Goal: Use online tool/utility: Utilize a website feature to perform a specific function

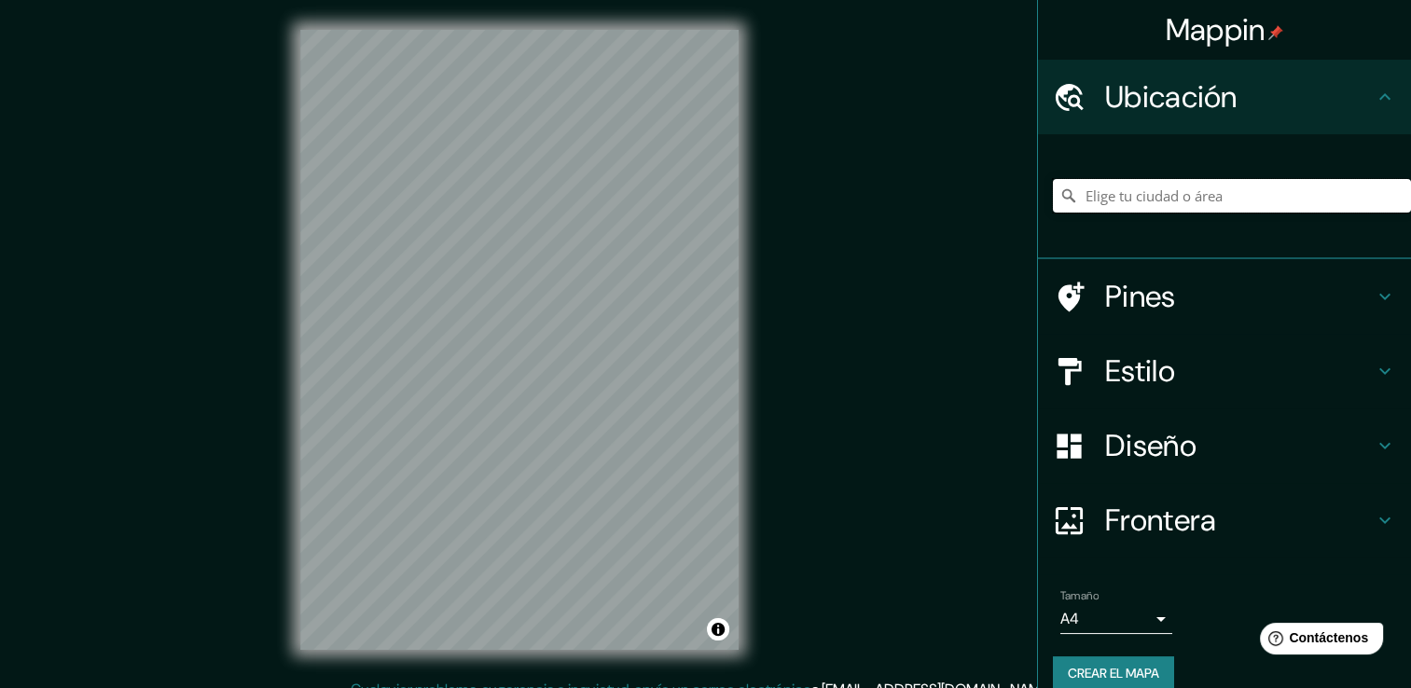
click at [1157, 203] on input "Elige tu ciudad o área" at bounding box center [1232, 196] width 358 height 34
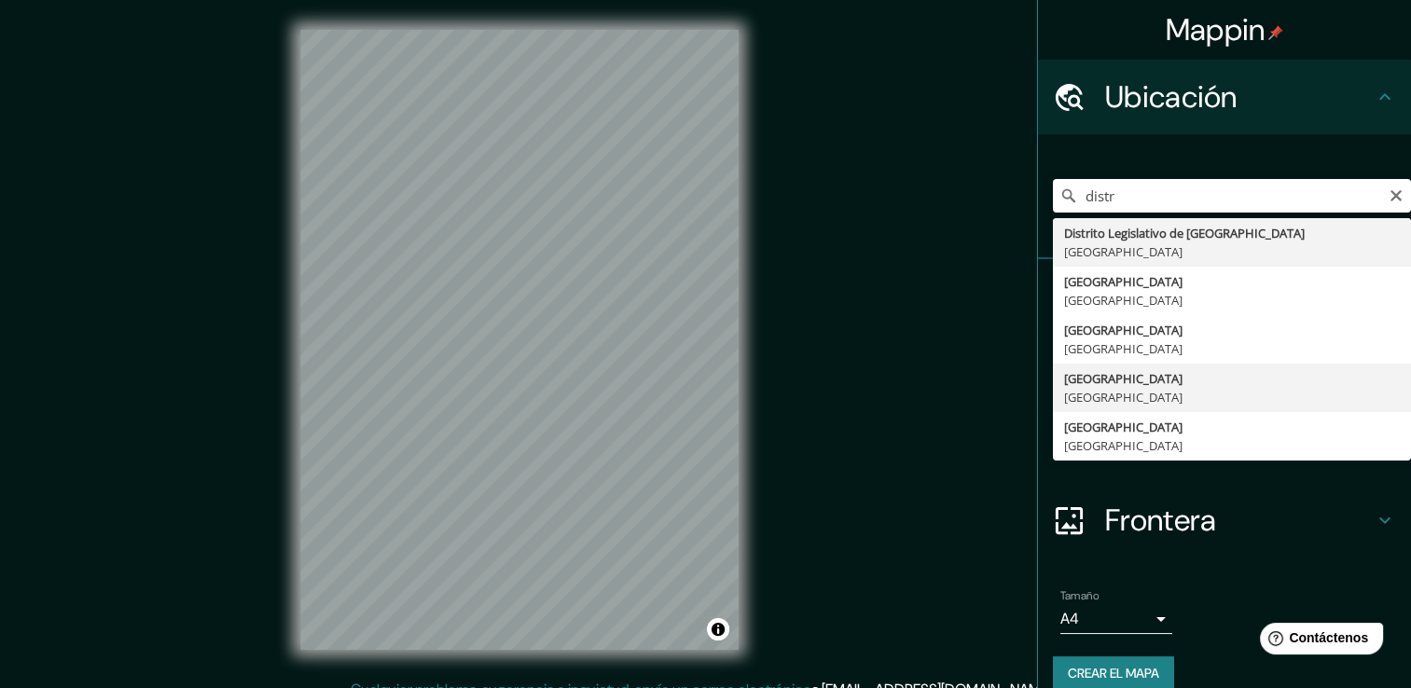
type input "[GEOGRAPHIC_DATA], [GEOGRAPHIC_DATA]"
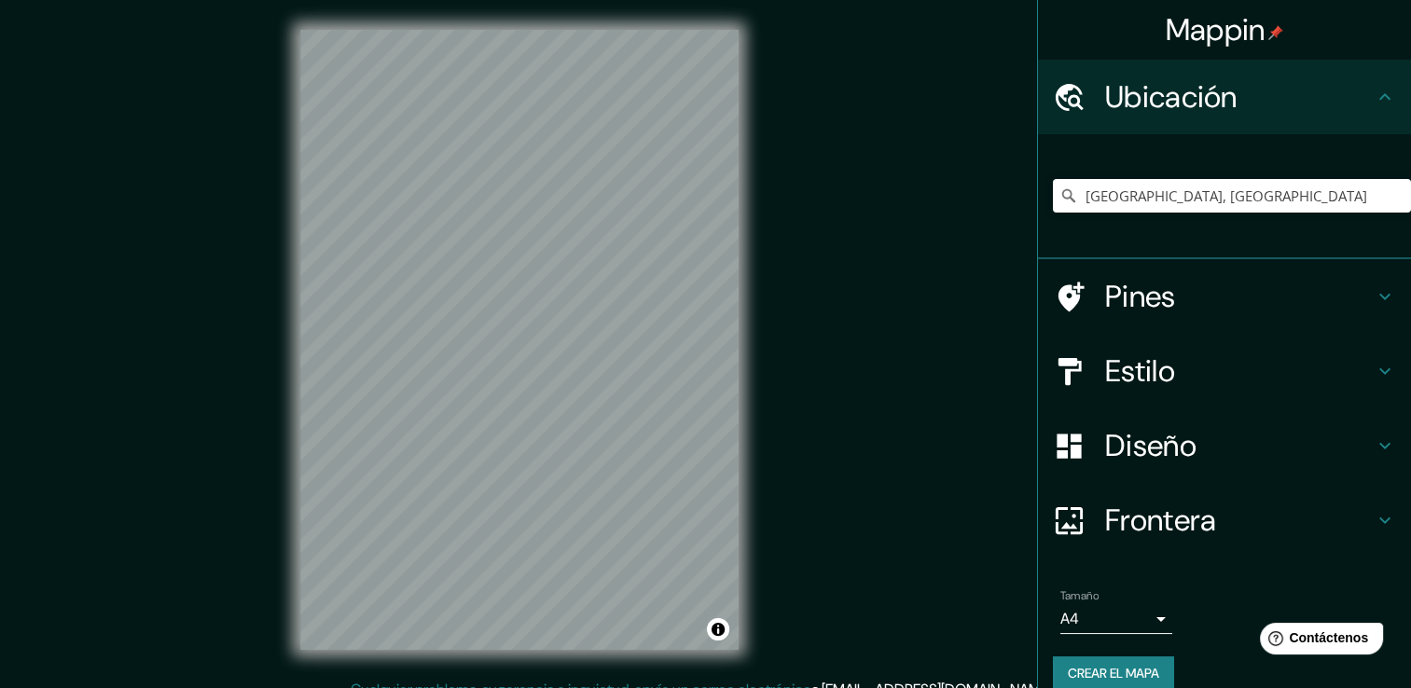
click at [1112, 529] on h4 "Frontera" at bounding box center [1239, 520] width 269 height 37
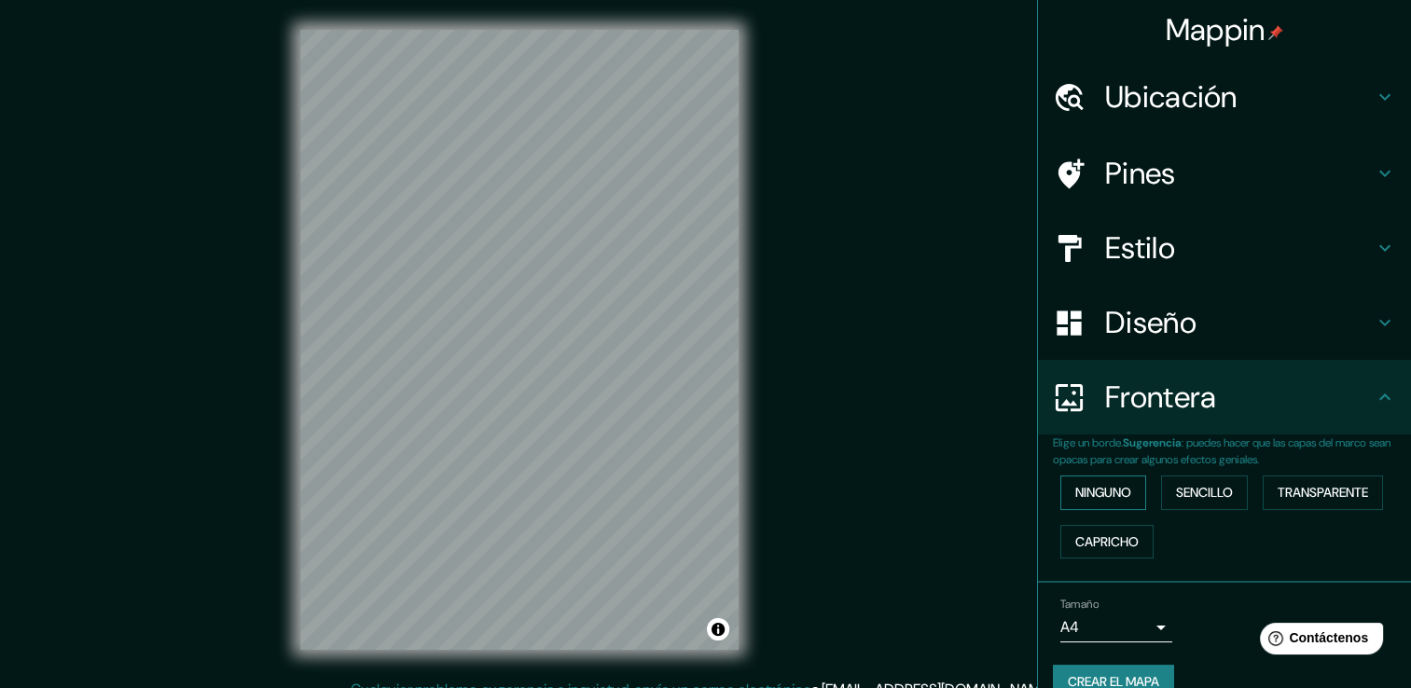
click at [1099, 495] on font "Ninguno" at bounding box center [1103, 492] width 56 height 23
click at [1110, 325] on h4 "Diseño" at bounding box center [1239, 322] width 269 height 37
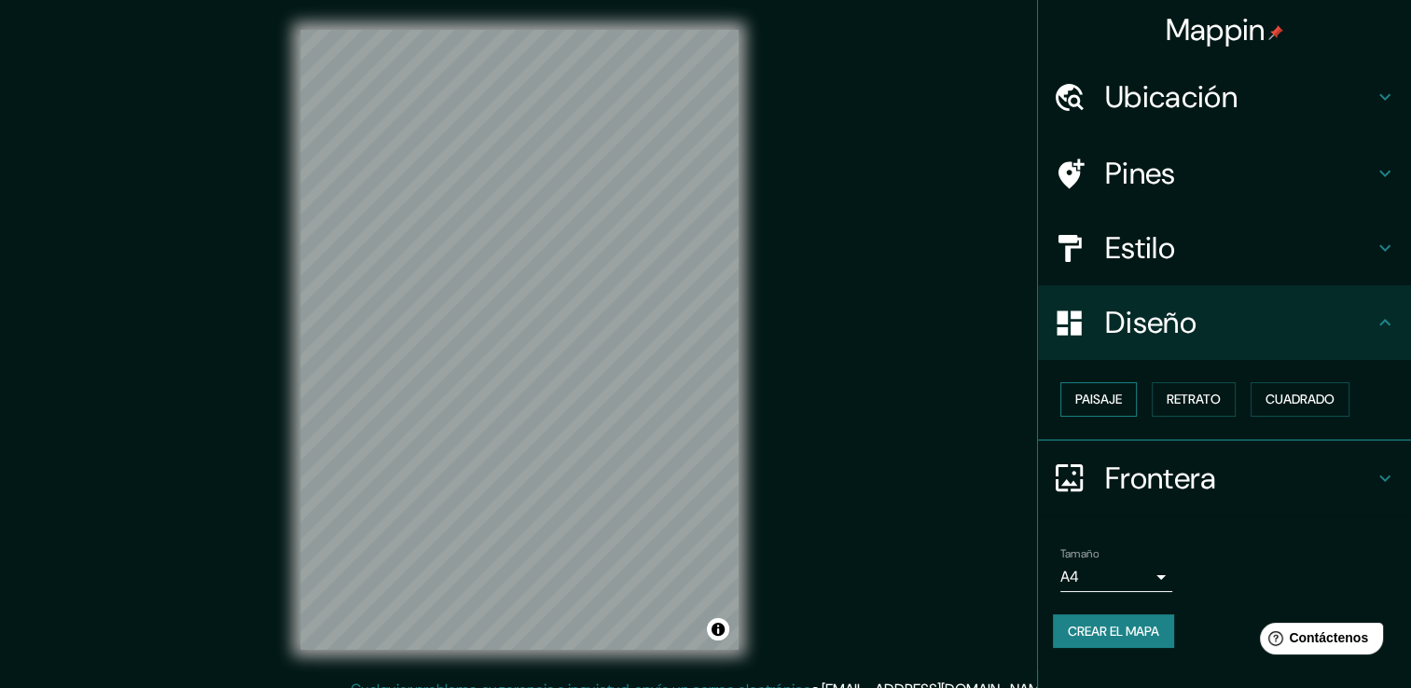
click at [1088, 409] on font "Paisaje" at bounding box center [1098, 399] width 47 height 23
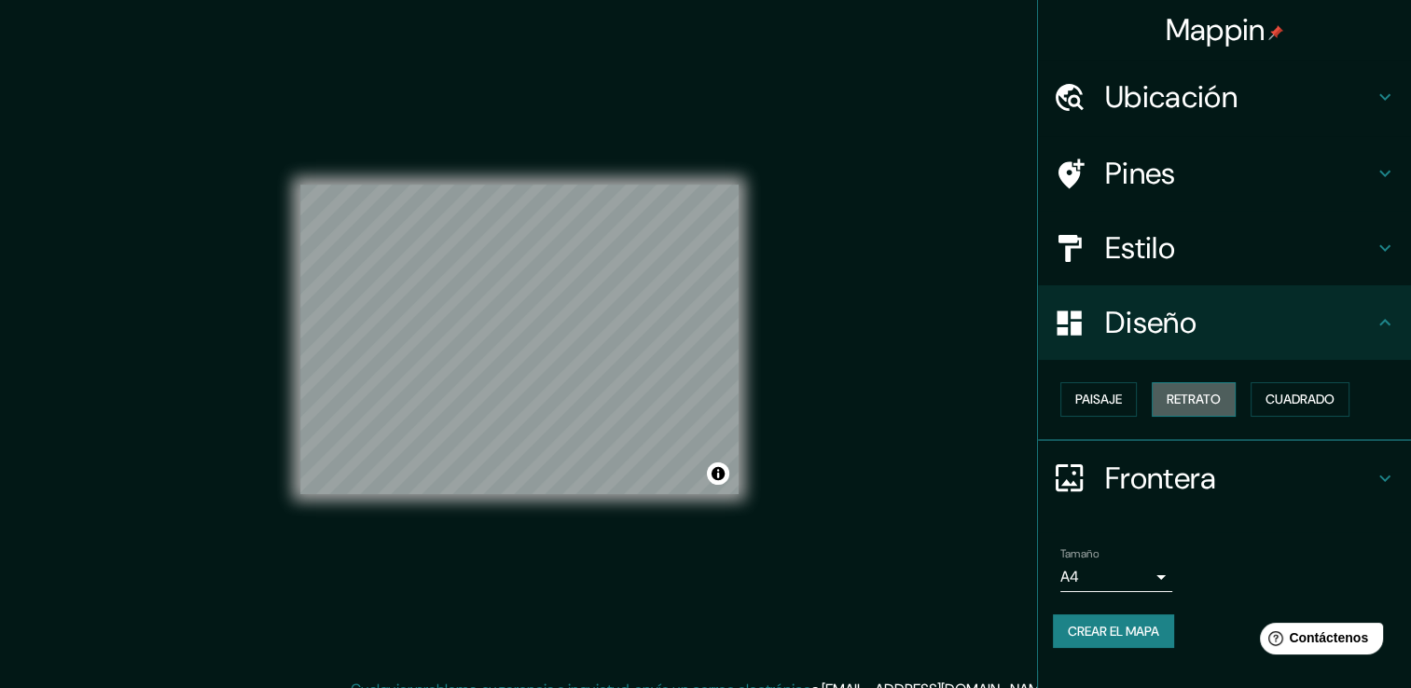
click at [1171, 399] on font "Retrato" at bounding box center [1194, 399] width 54 height 23
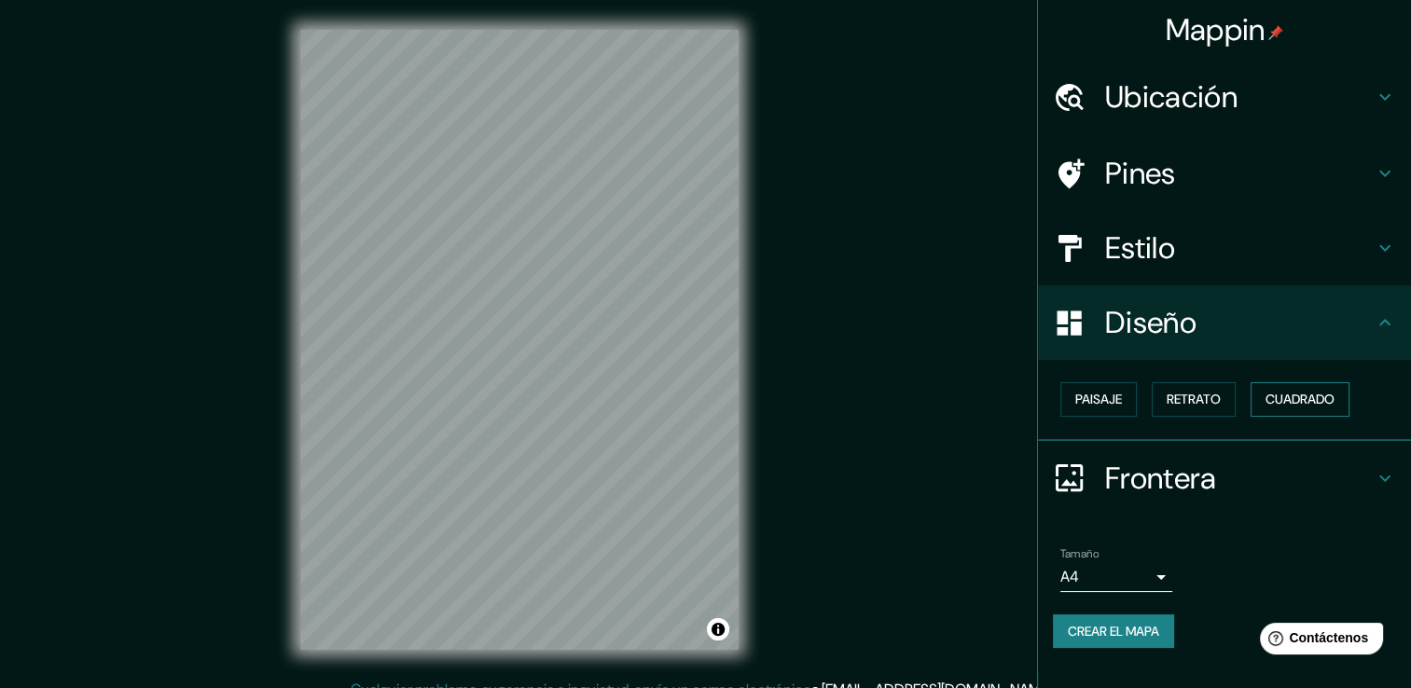
click at [1283, 399] on font "Cuadrado" at bounding box center [1299, 399] width 69 height 23
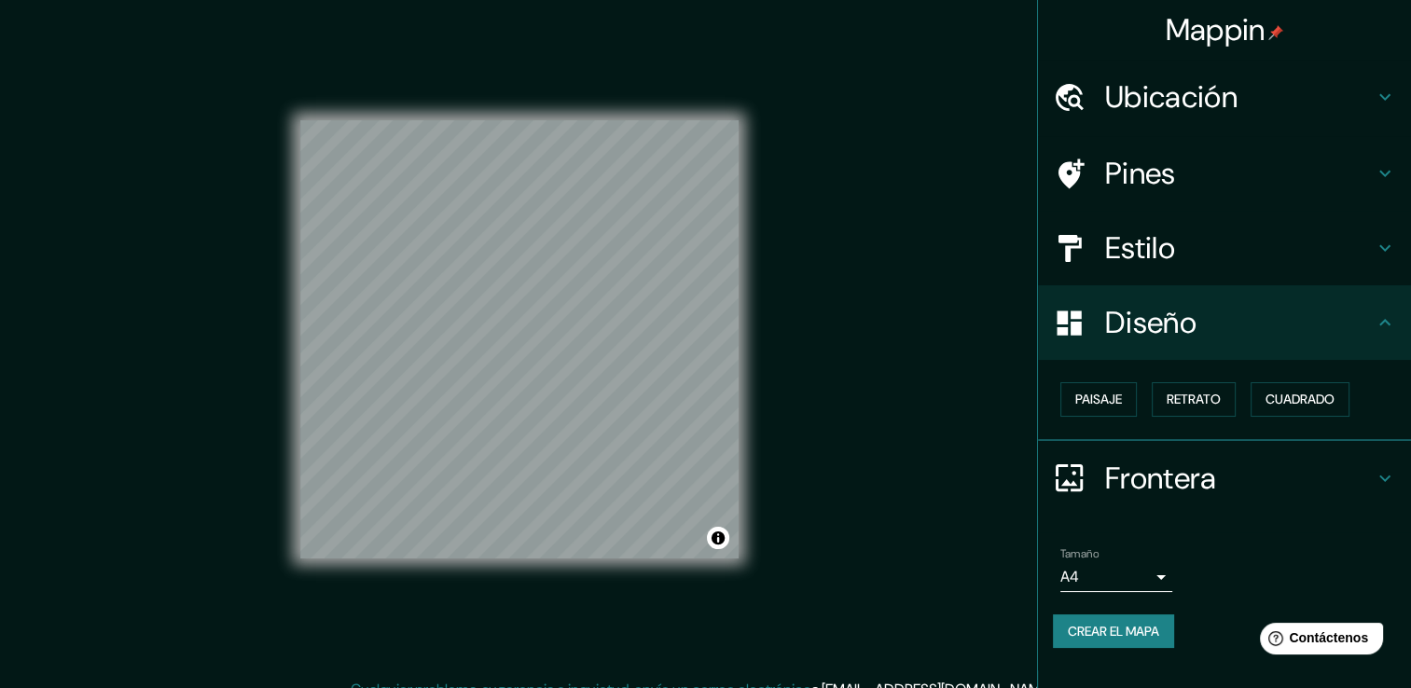
click at [1233, 239] on h4 "Estilo" at bounding box center [1239, 247] width 269 height 37
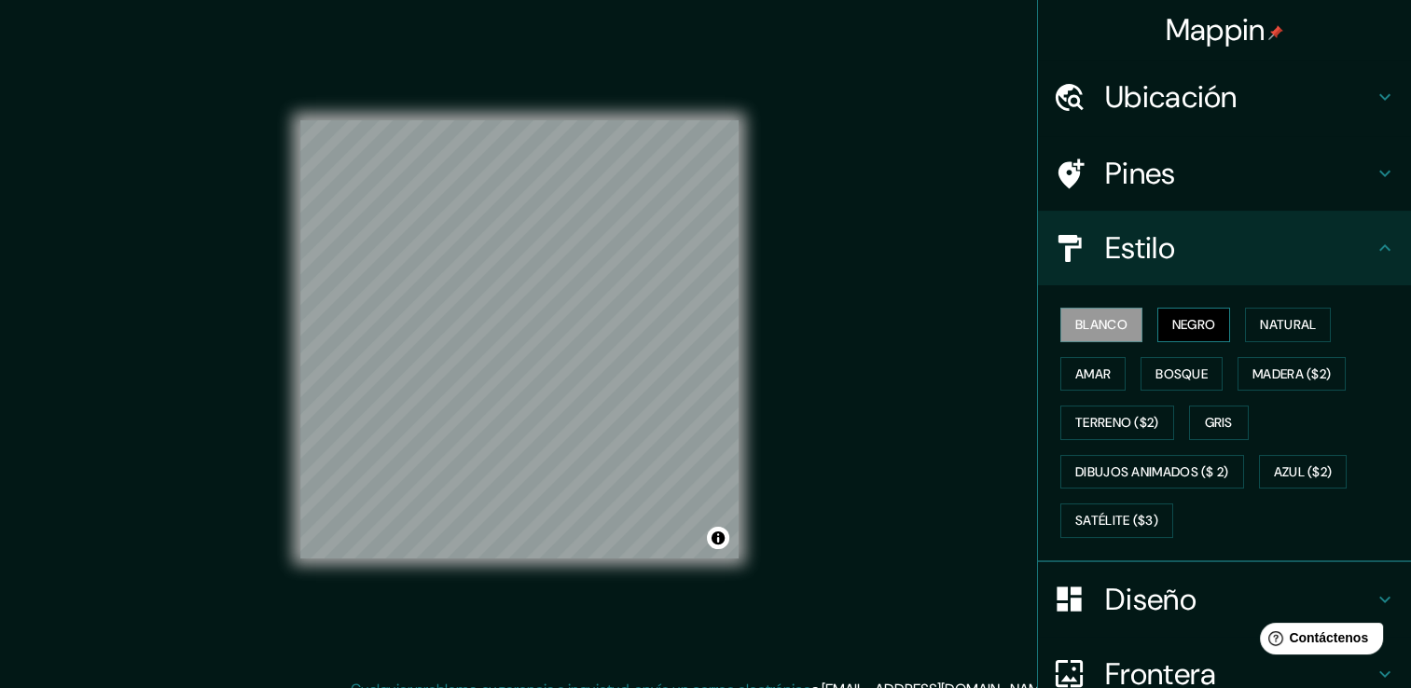
click at [1172, 323] on font "Negro" at bounding box center [1194, 324] width 44 height 23
click at [1075, 311] on button "Blanco" at bounding box center [1101, 325] width 82 height 35
click at [1265, 327] on font "Natural" at bounding box center [1288, 324] width 56 height 23
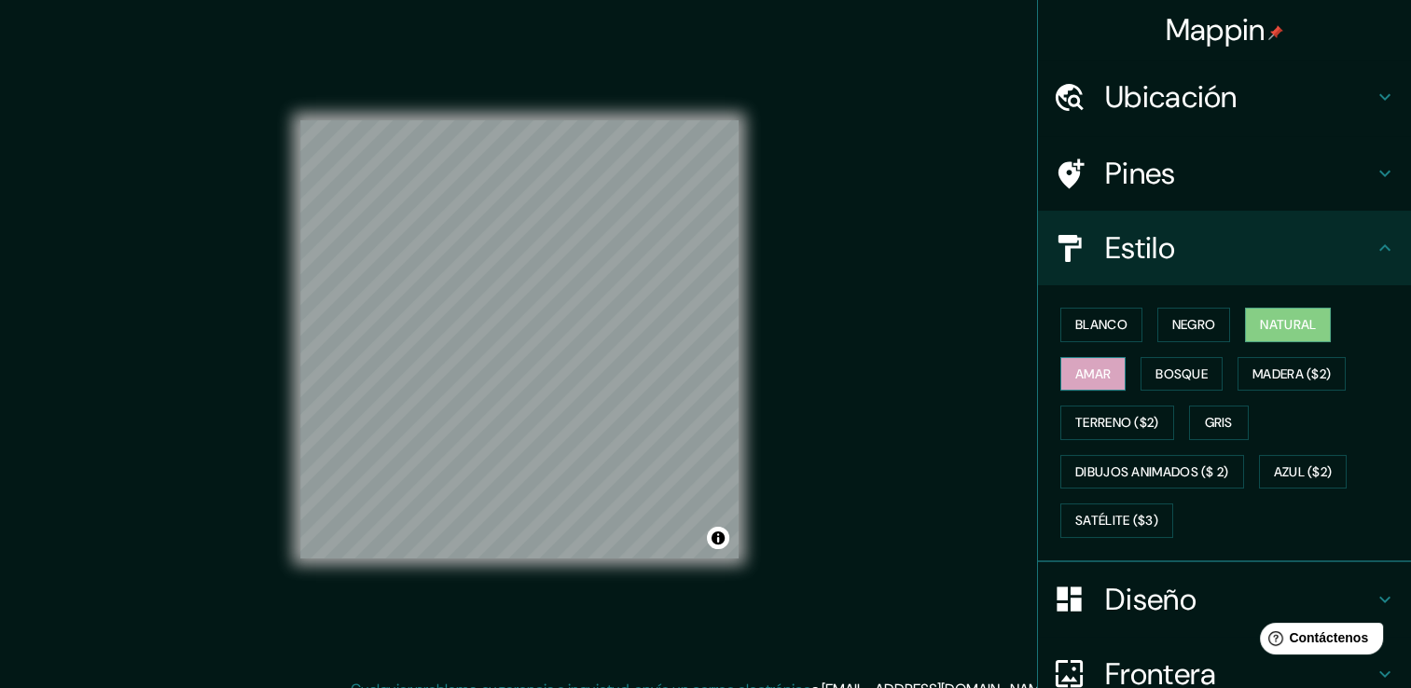
click at [1079, 366] on font "Amar" at bounding box center [1092, 374] width 35 height 23
click at [1174, 382] on font "Bosque" at bounding box center [1181, 374] width 52 height 23
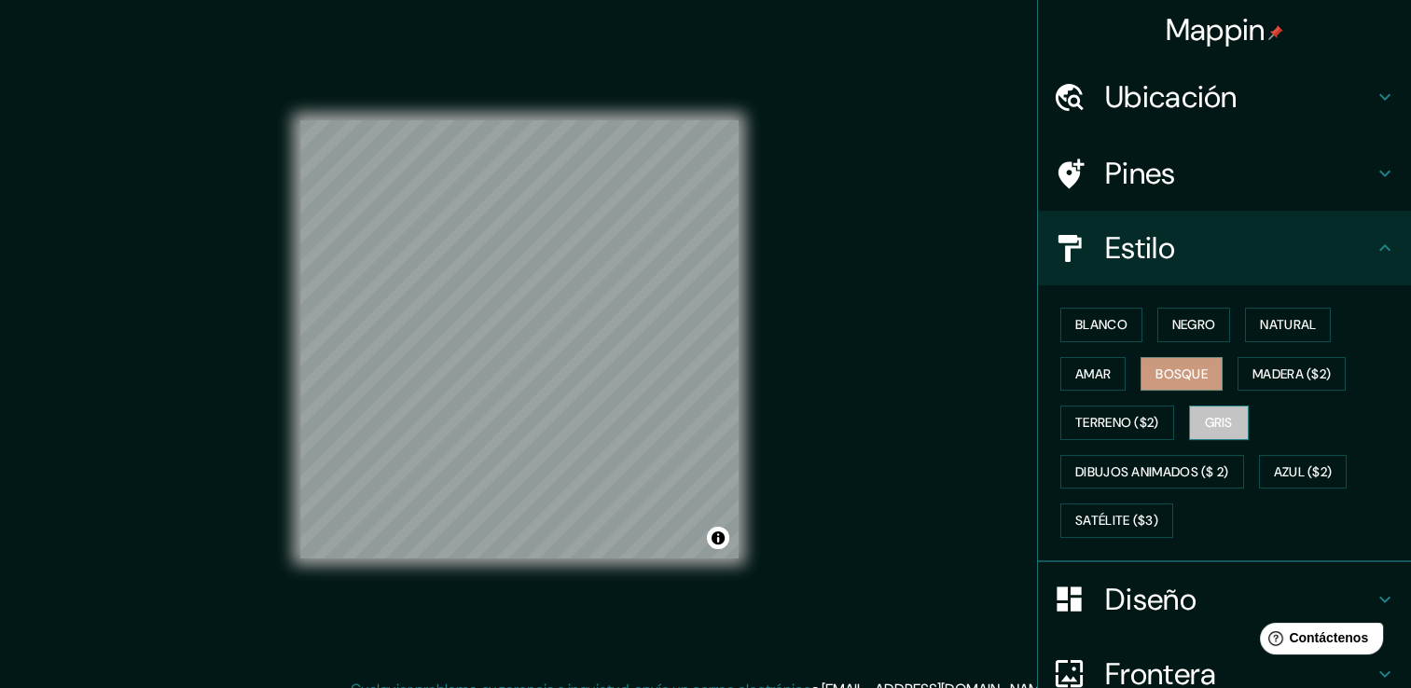
click at [1205, 411] on font "Gris" at bounding box center [1219, 422] width 28 height 23
click at [1115, 332] on button "Blanco" at bounding box center [1101, 325] width 82 height 35
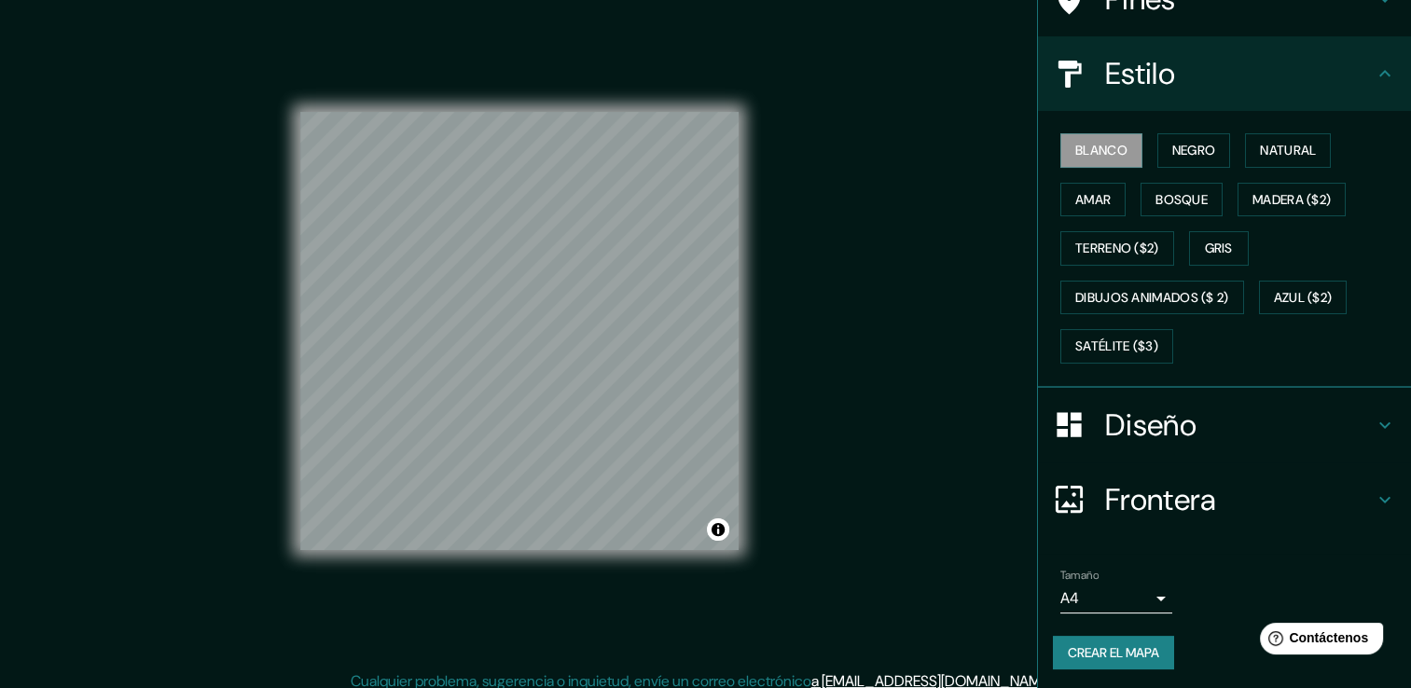
scroll to position [21, 0]
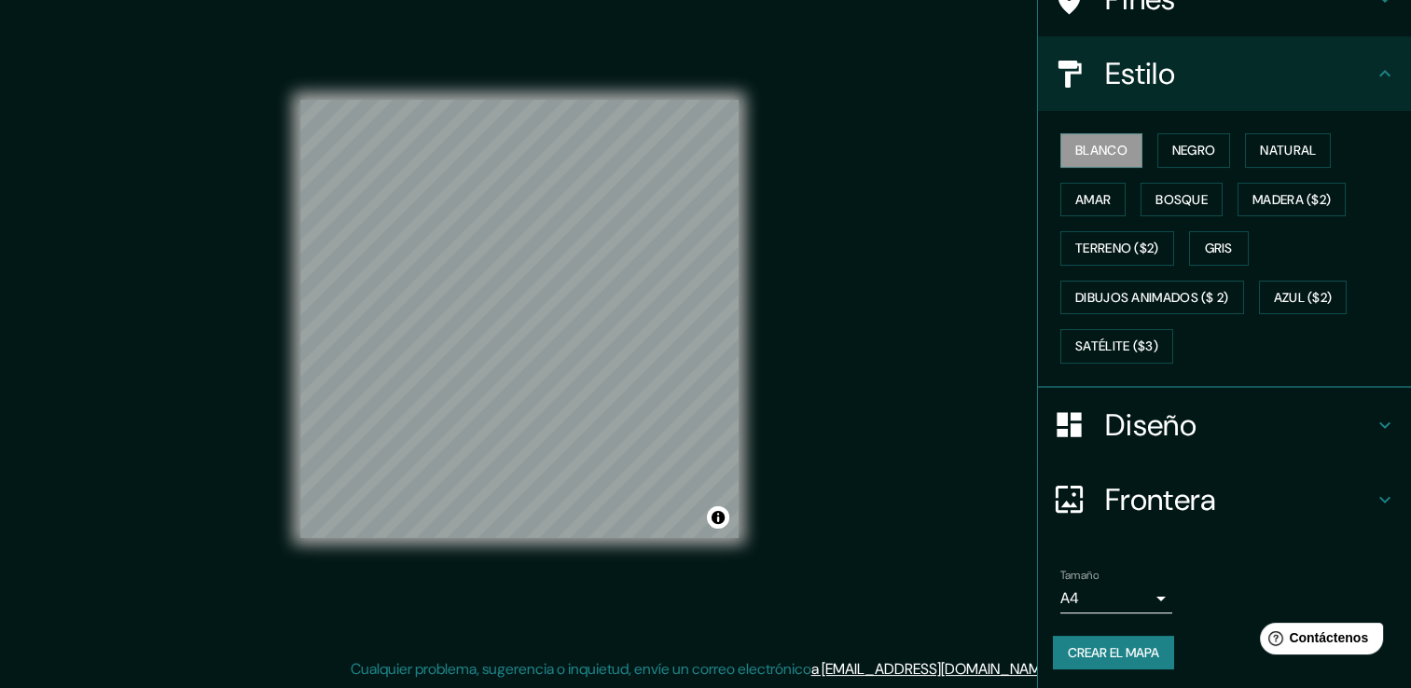
click at [1080, 656] on font "Crear el mapa" at bounding box center [1113, 653] width 91 height 23
click at [1098, 651] on font "Crear el mapa" at bounding box center [1113, 653] width 91 height 23
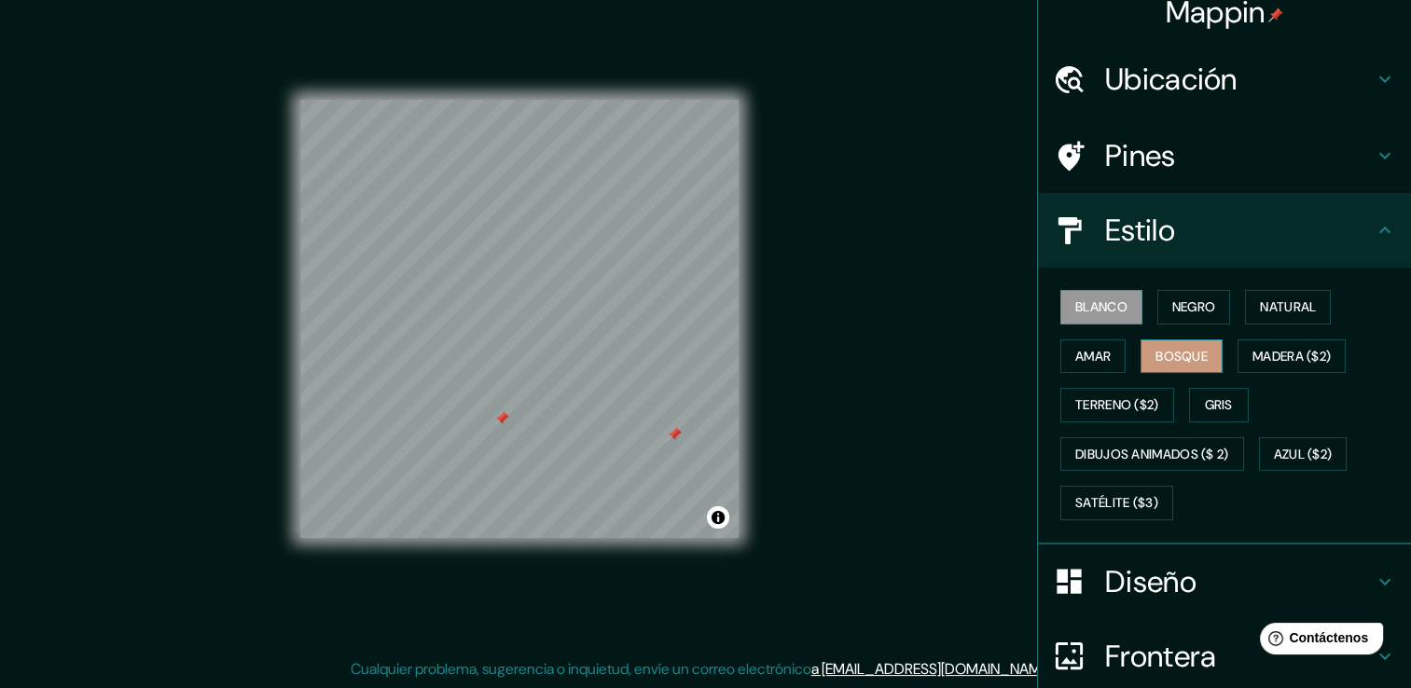
scroll to position [0, 0]
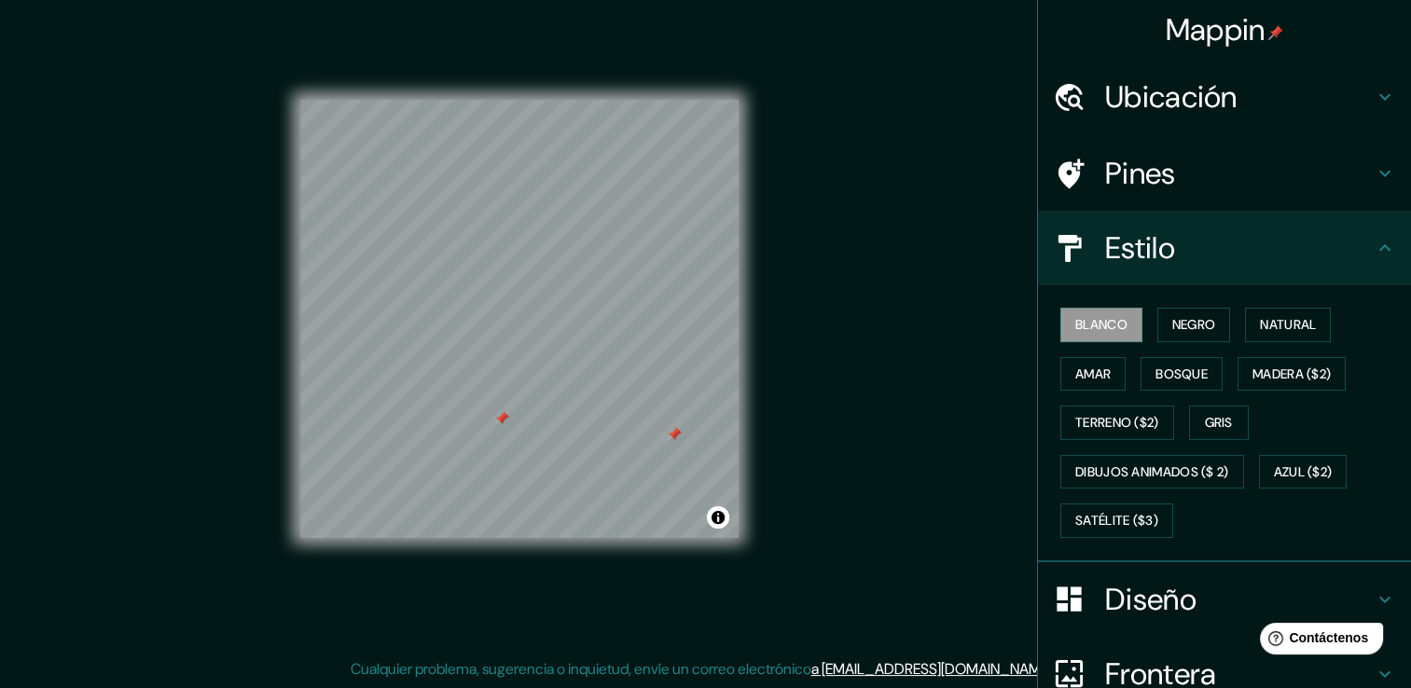
click at [1182, 187] on h4 "Pines" at bounding box center [1239, 173] width 269 height 37
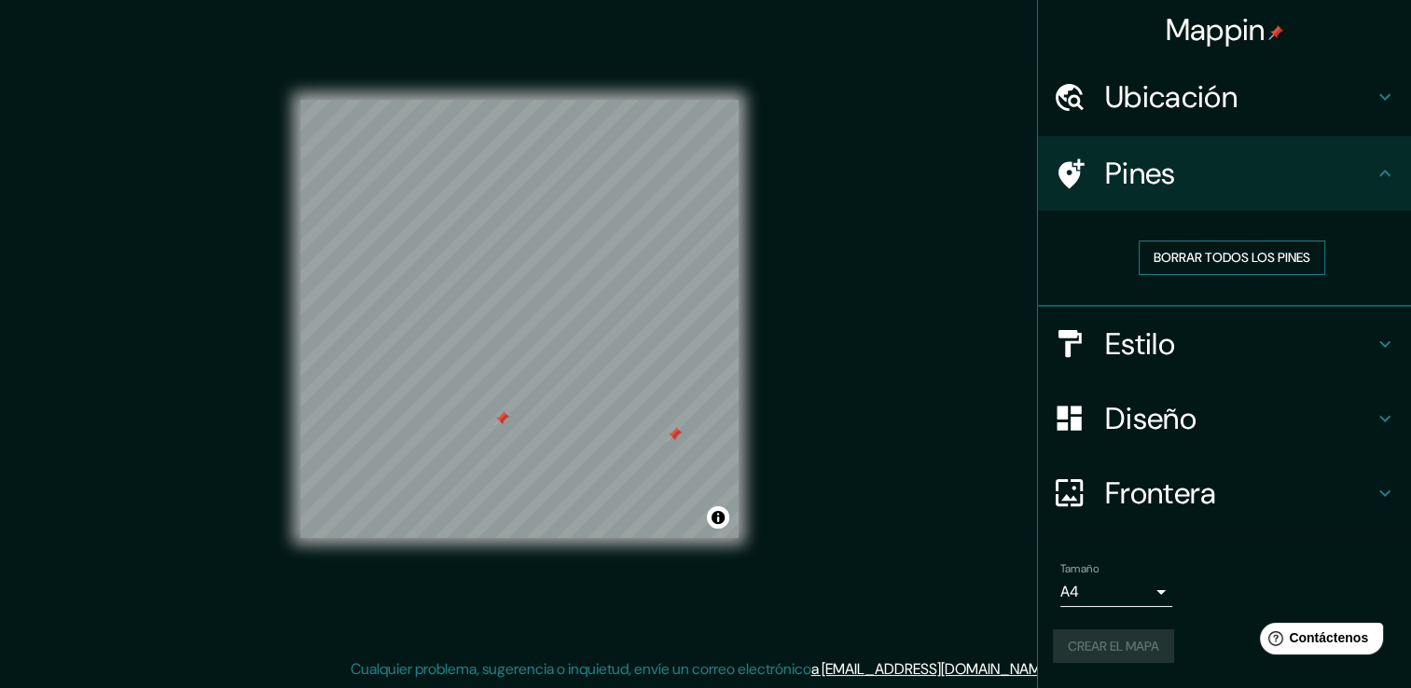
click at [1179, 262] on font "Borrar todos los pines" at bounding box center [1232, 257] width 157 height 23
click at [197, 181] on div "Mappin Ubicación [GEOGRAPHIC_DATA], [GEOGRAPHIC_DATA] Pines Borrar todos los pi…" at bounding box center [705, 333] width 1411 height 709
